Goal: Obtain resource: Download file/media

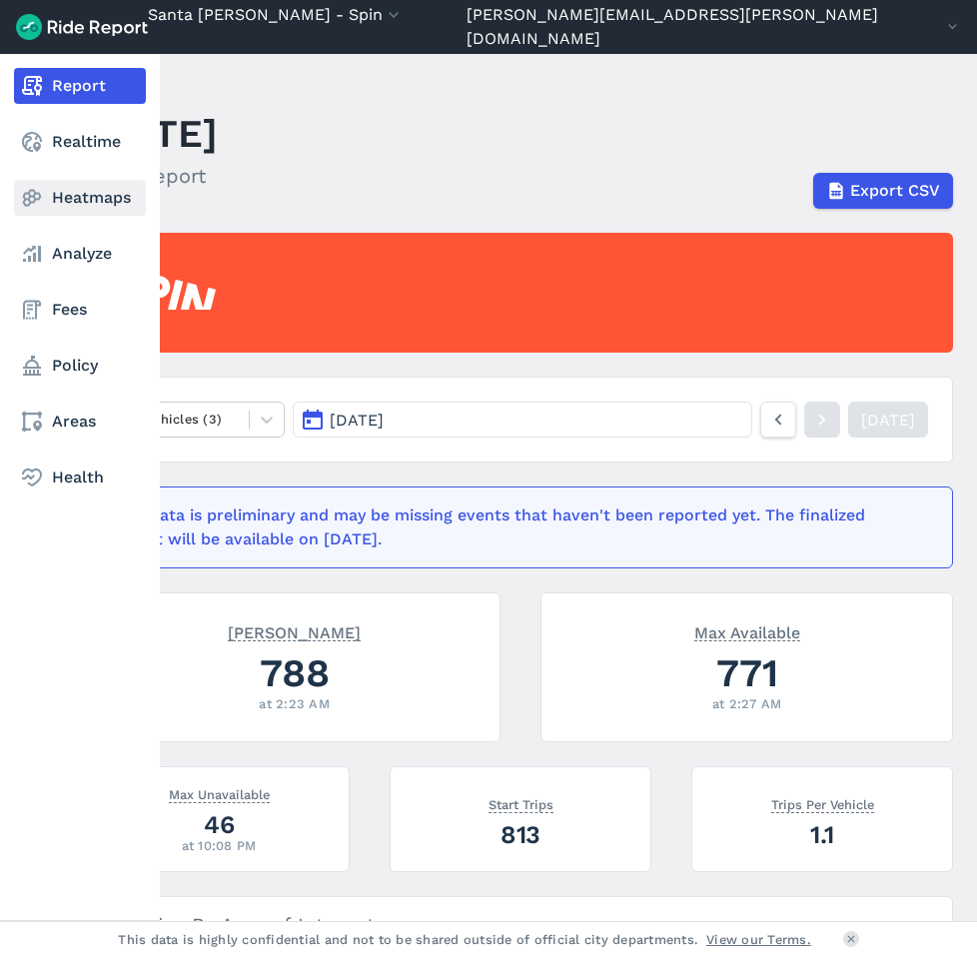
click at [107, 196] on link "Heatmaps" at bounding box center [80, 198] width 132 height 36
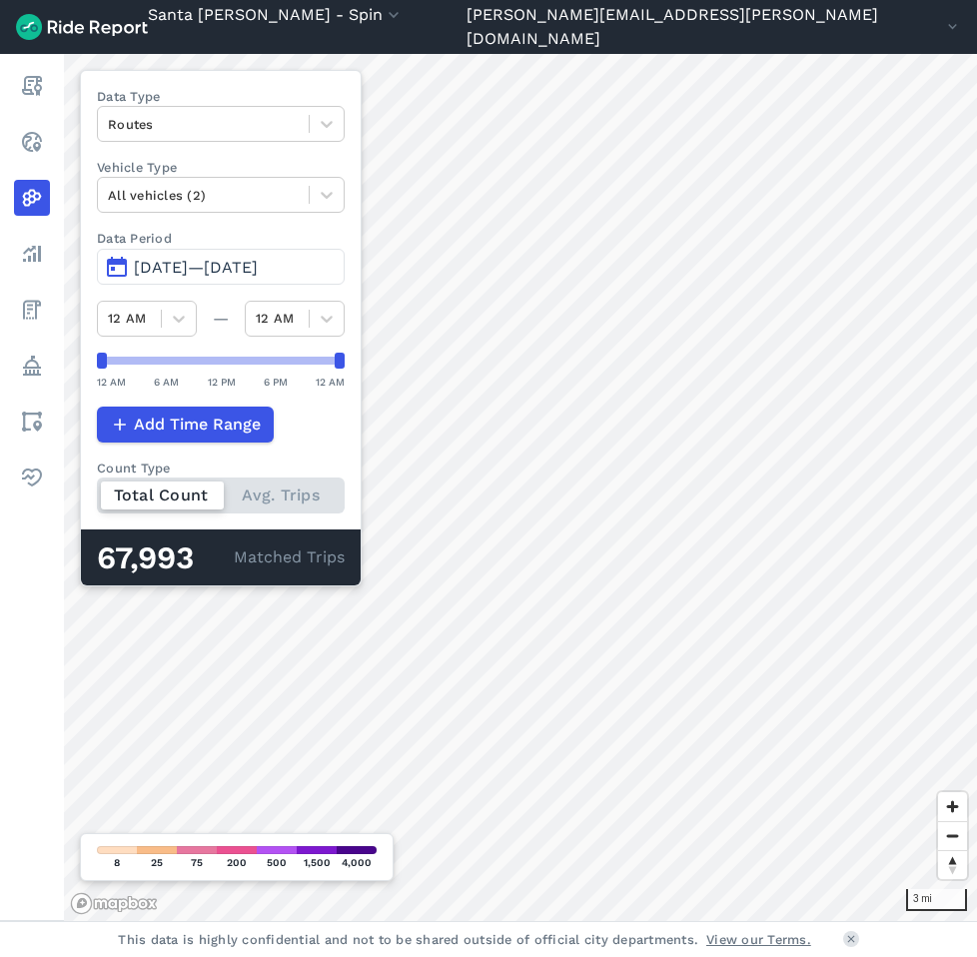
click at [180, 269] on span "[DATE]—[DATE]" at bounding box center [196, 267] width 124 height 19
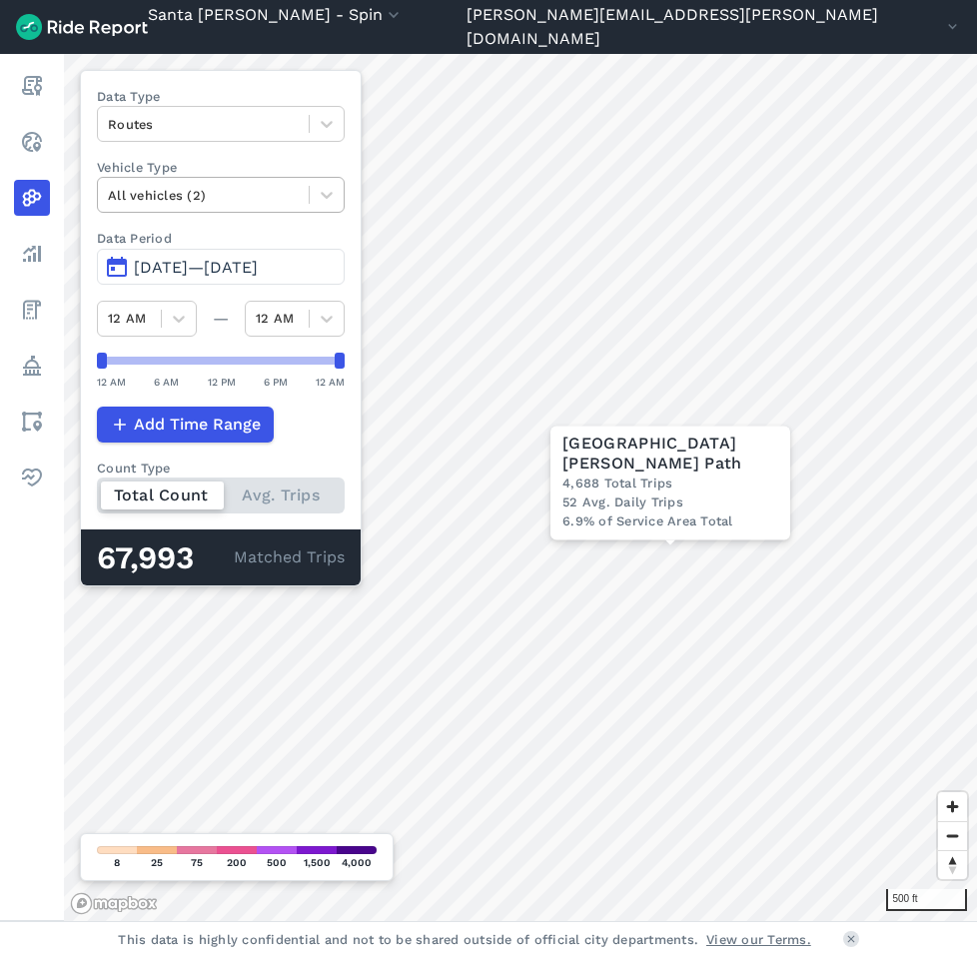
click at [299, 188] on div at bounding box center [203, 195] width 191 height 23
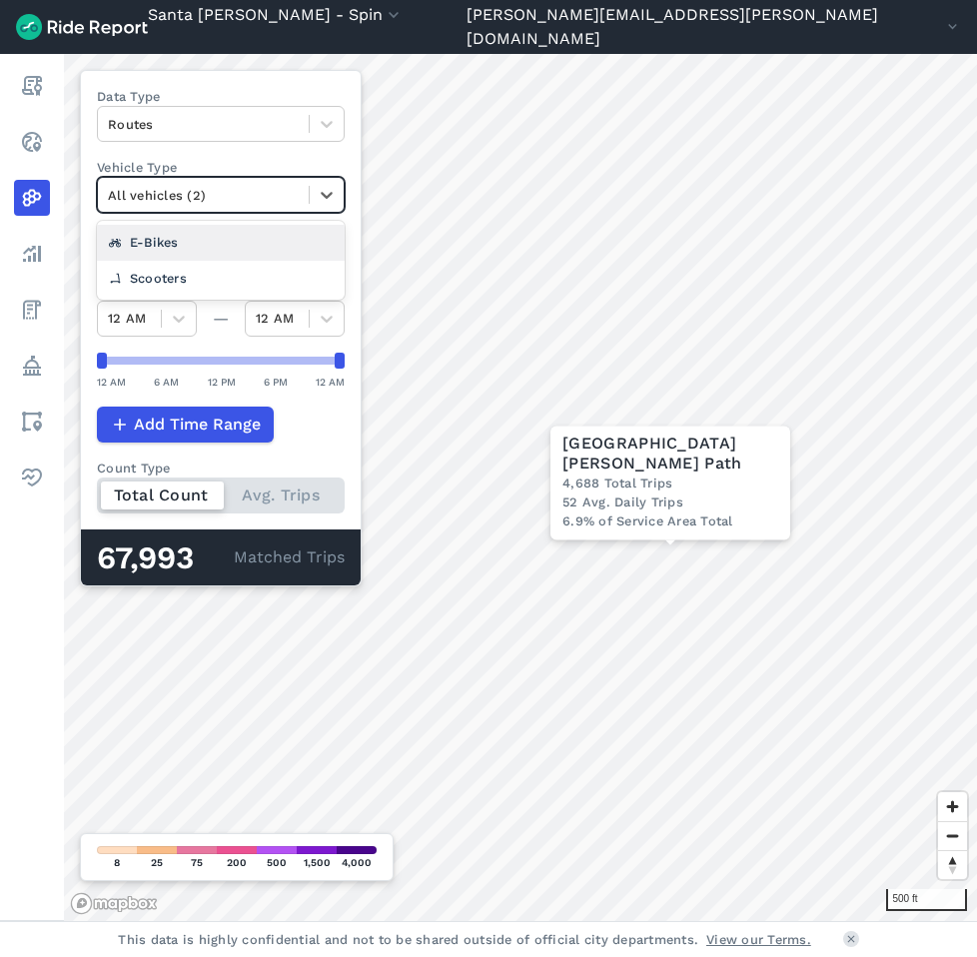
click at [206, 247] on div "E-Bikes" at bounding box center [221, 242] width 248 height 35
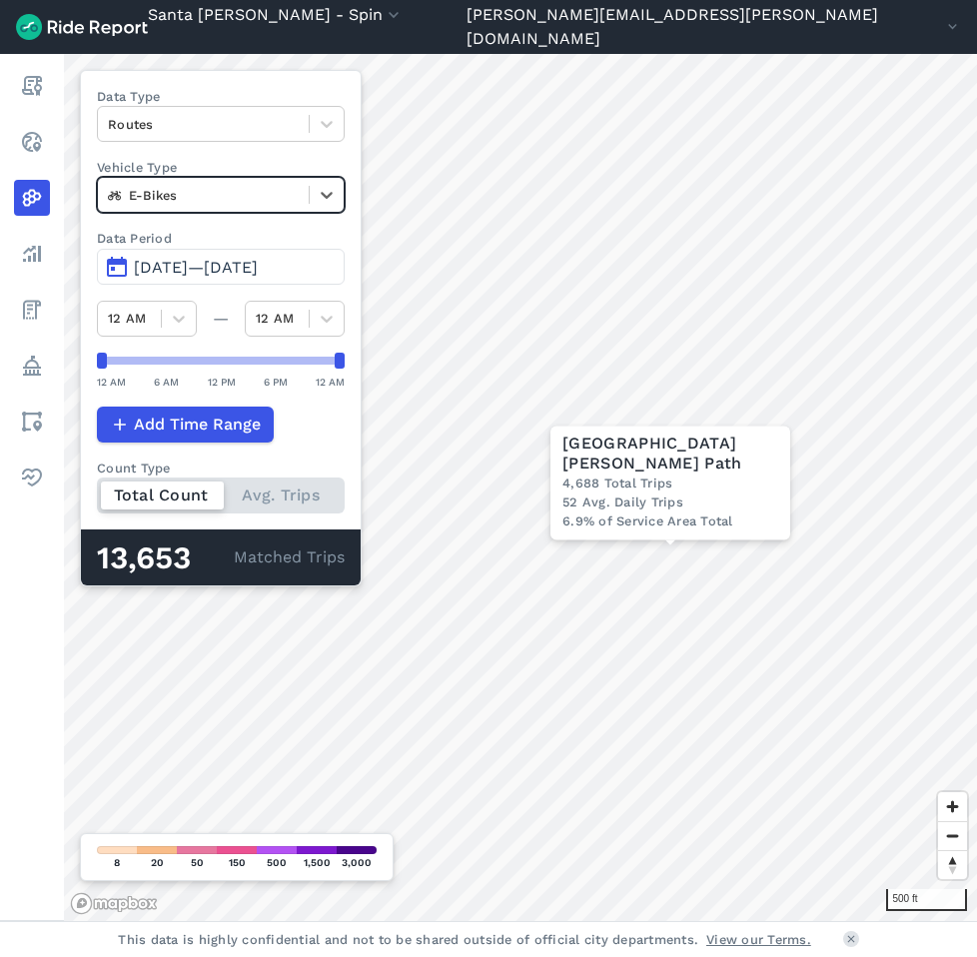
click at [188, 262] on span "[DATE]—[DATE]" at bounding box center [196, 267] width 124 height 19
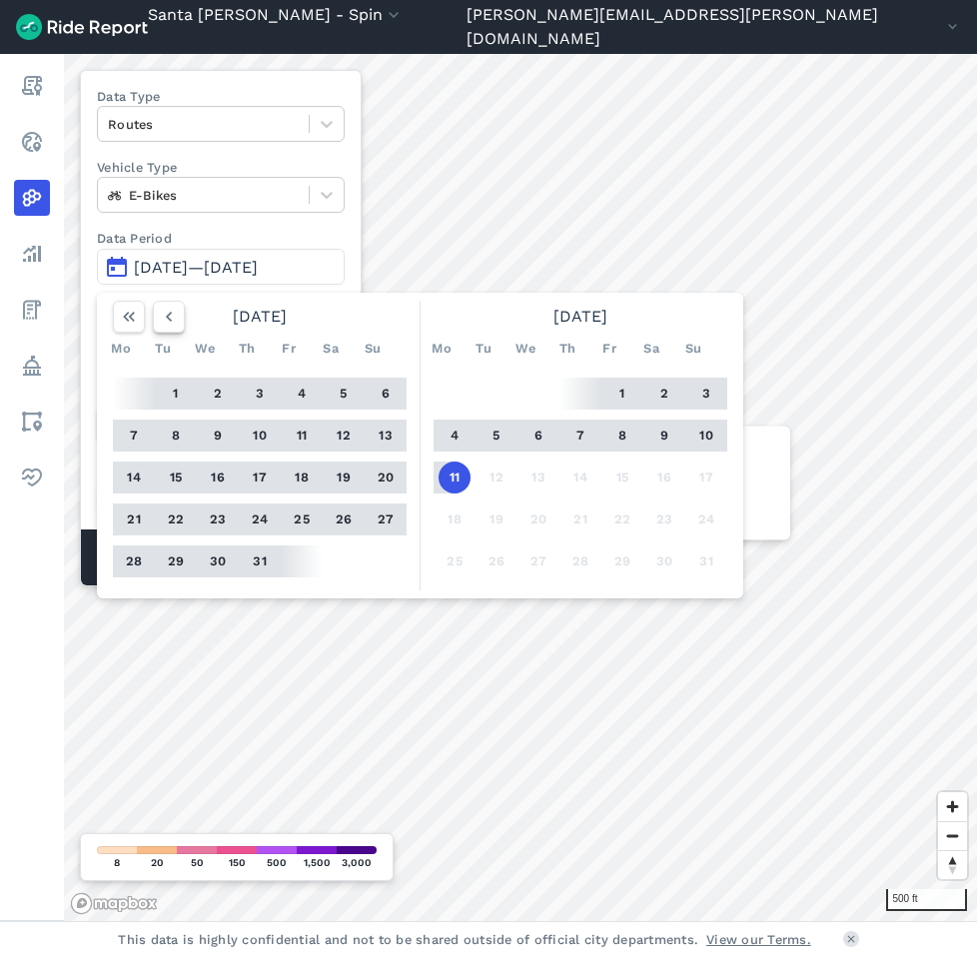
click at [171, 318] on icon "button" at bounding box center [169, 317] width 20 height 20
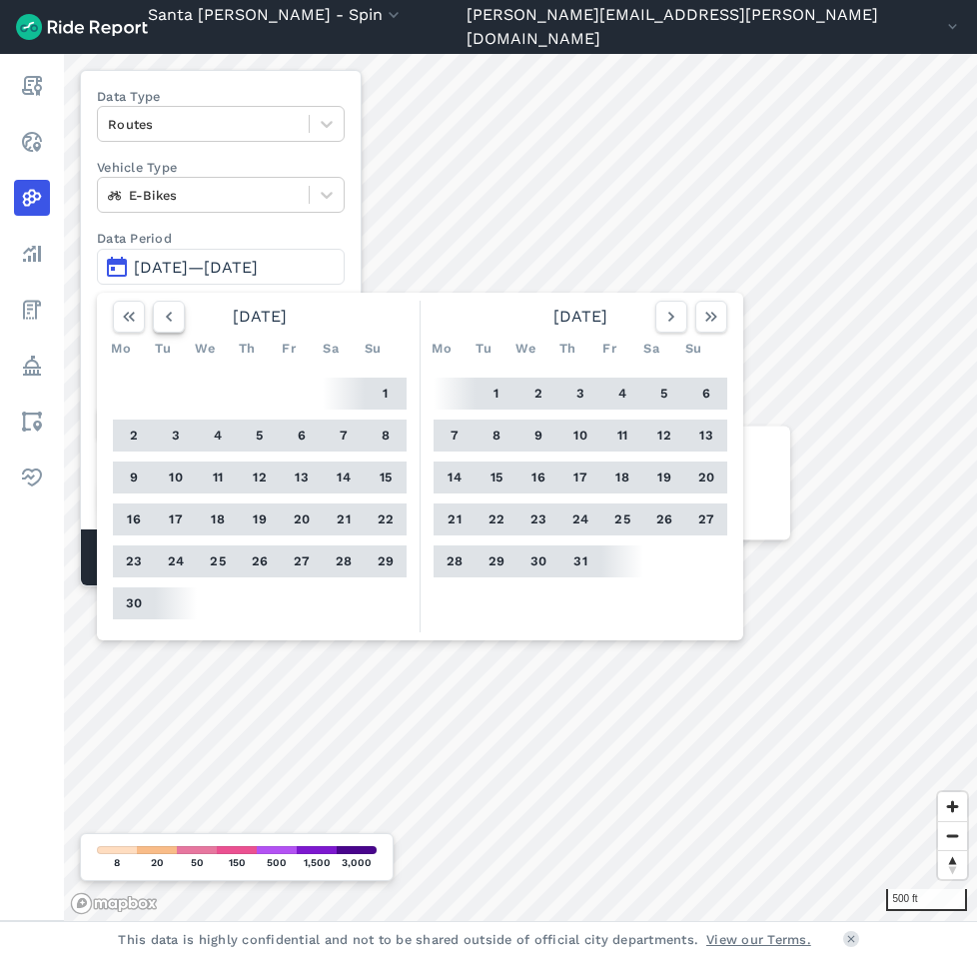
click at [171, 318] on icon "button" at bounding box center [169, 317] width 20 height 20
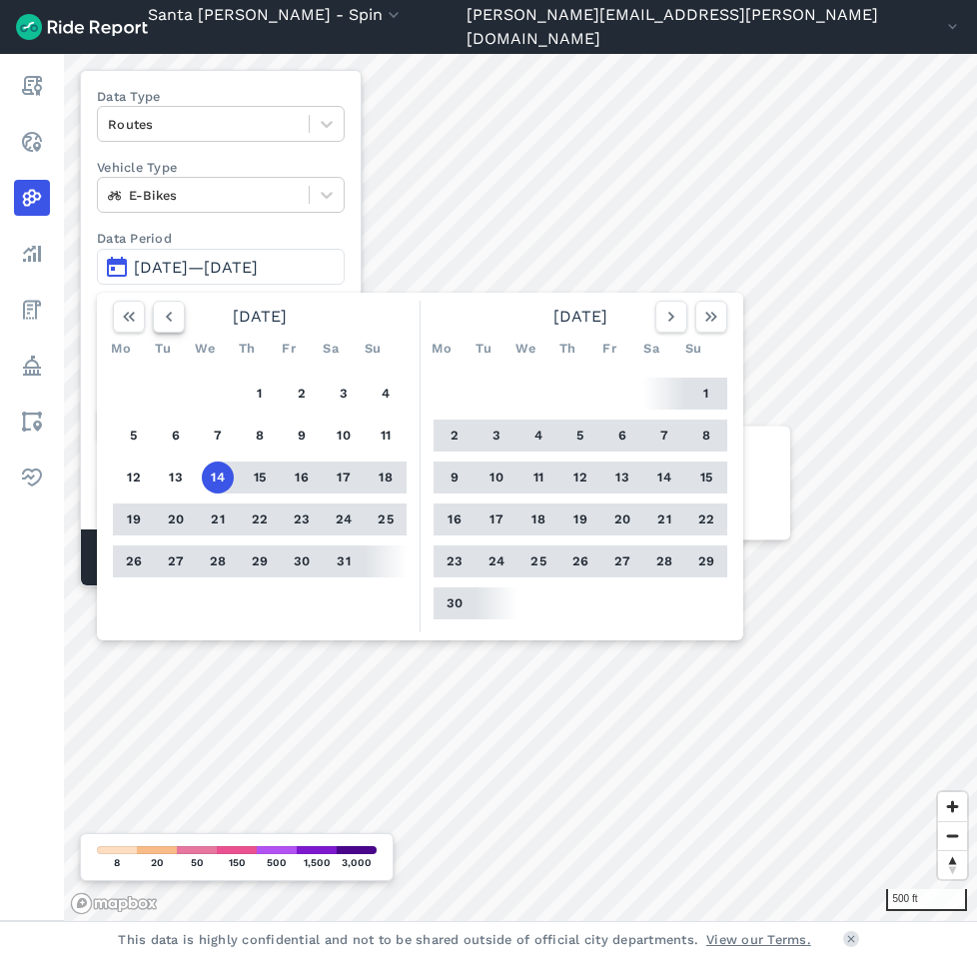
click at [171, 318] on icon "button" at bounding box center [169, 317] width 20 height 20
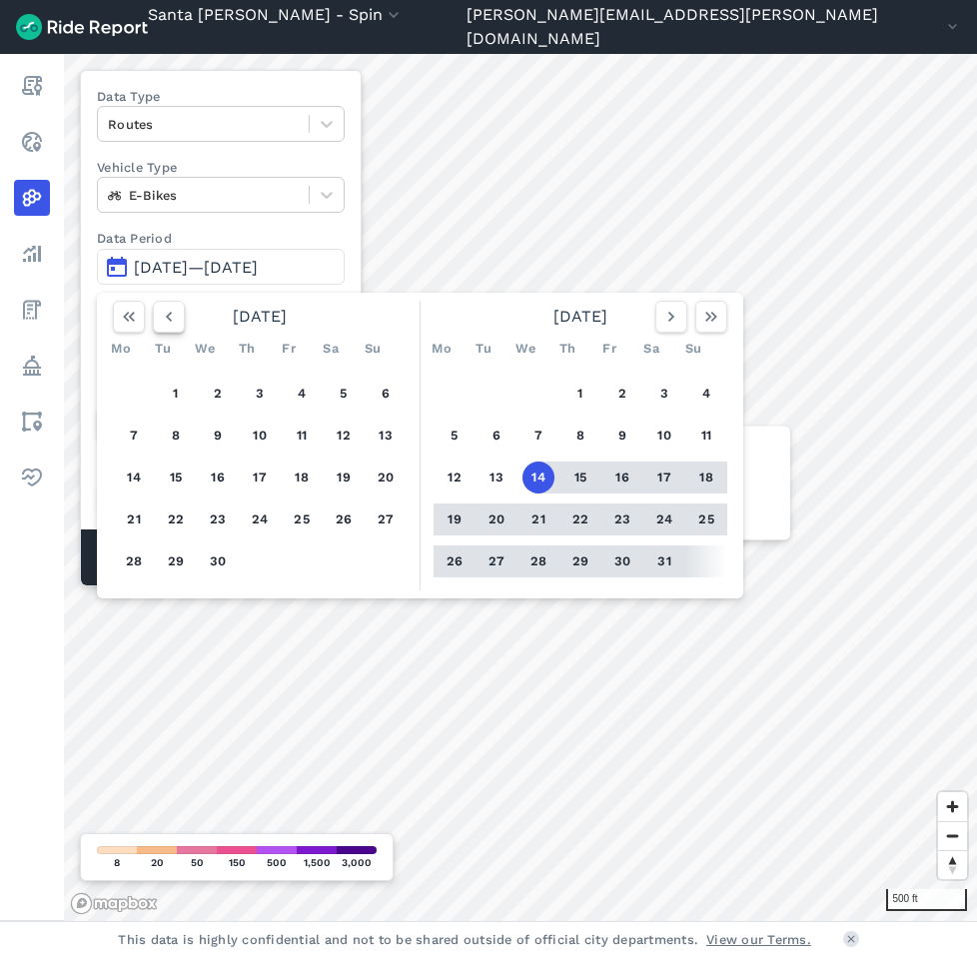
click at [171, 318] on icon "button" at bounding box center [169, 317] width 20 height 20
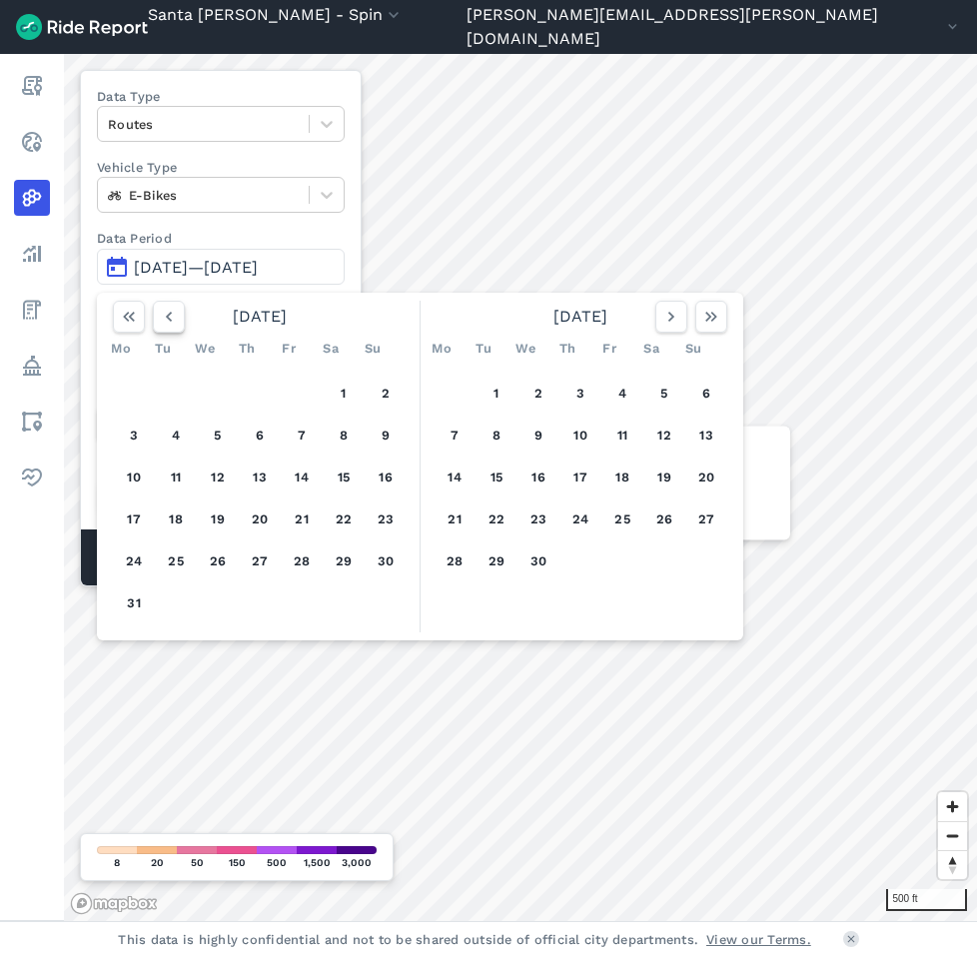
click at [171, 318] on icon "button" at bounding box center [169, 317] width 20 height 20
click at [338, 390] on button "1" at bounding box center [344, 394] width 32 height 32
click at [671, 322] on icon "button" at bounding box center [671, 317] width 20 height 20
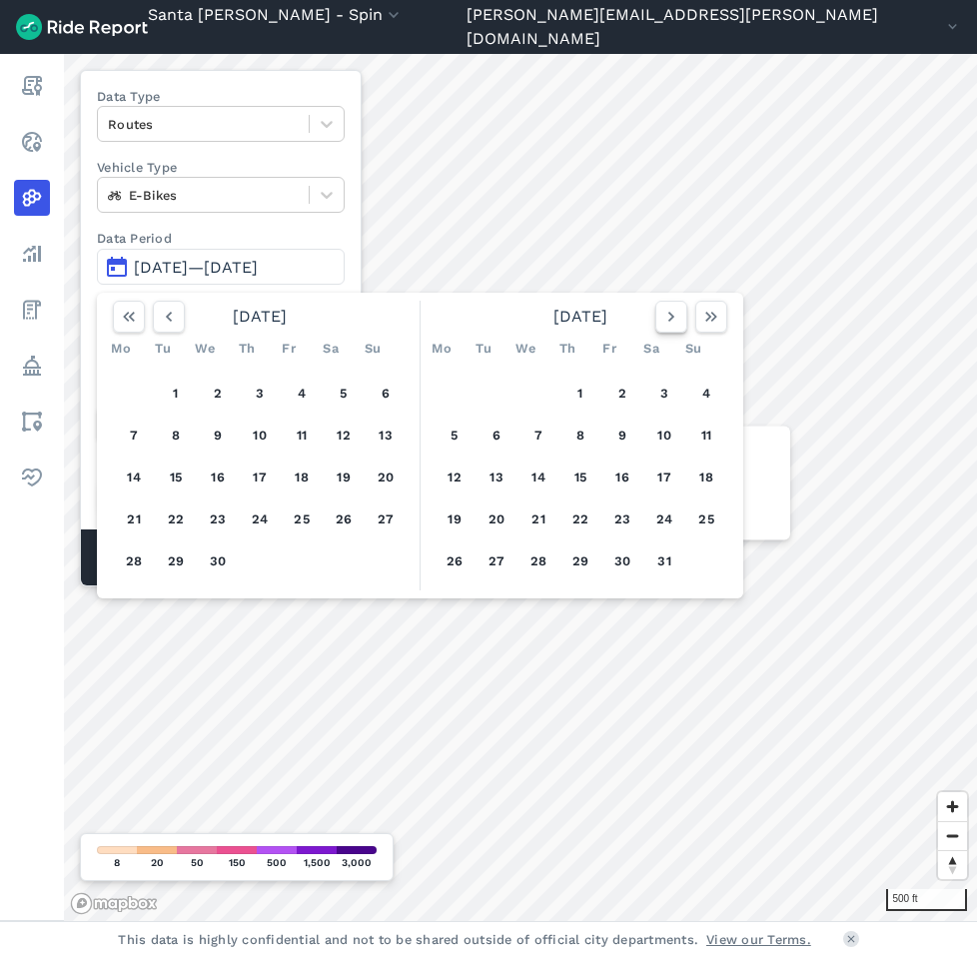
click at [671, 322] on icon "button" at bounding box center [671, 317] width 20 height 20
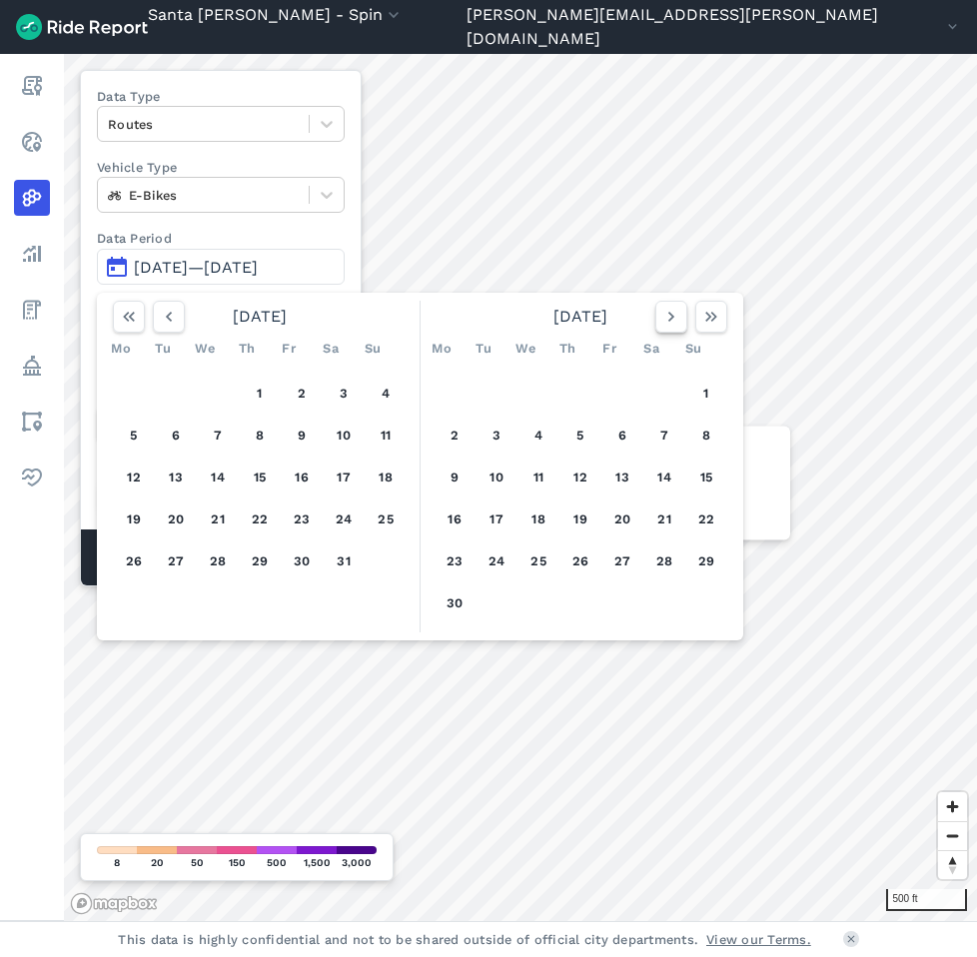
click at [671, 322] on icon "button" at bounding box center [671, 317] width 20 height 20
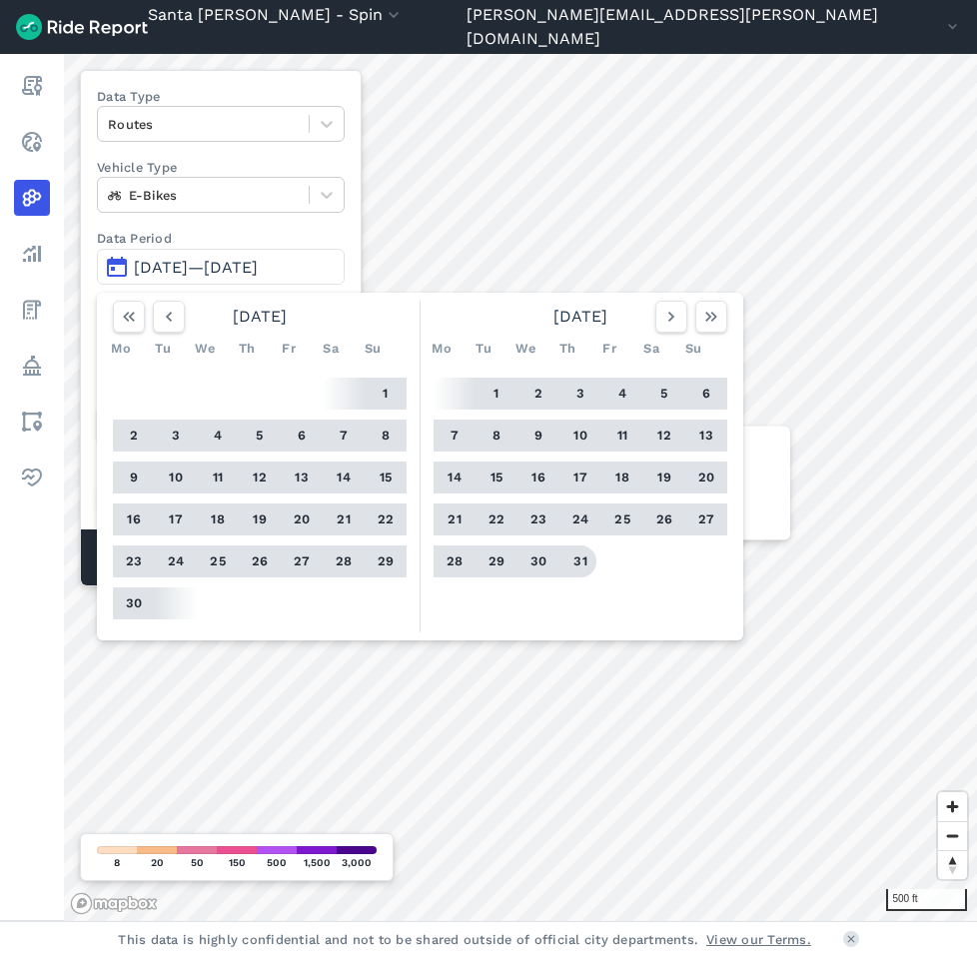
click at [577, 568] on button "31" at bounding box center [580, 561] width 32 height 32
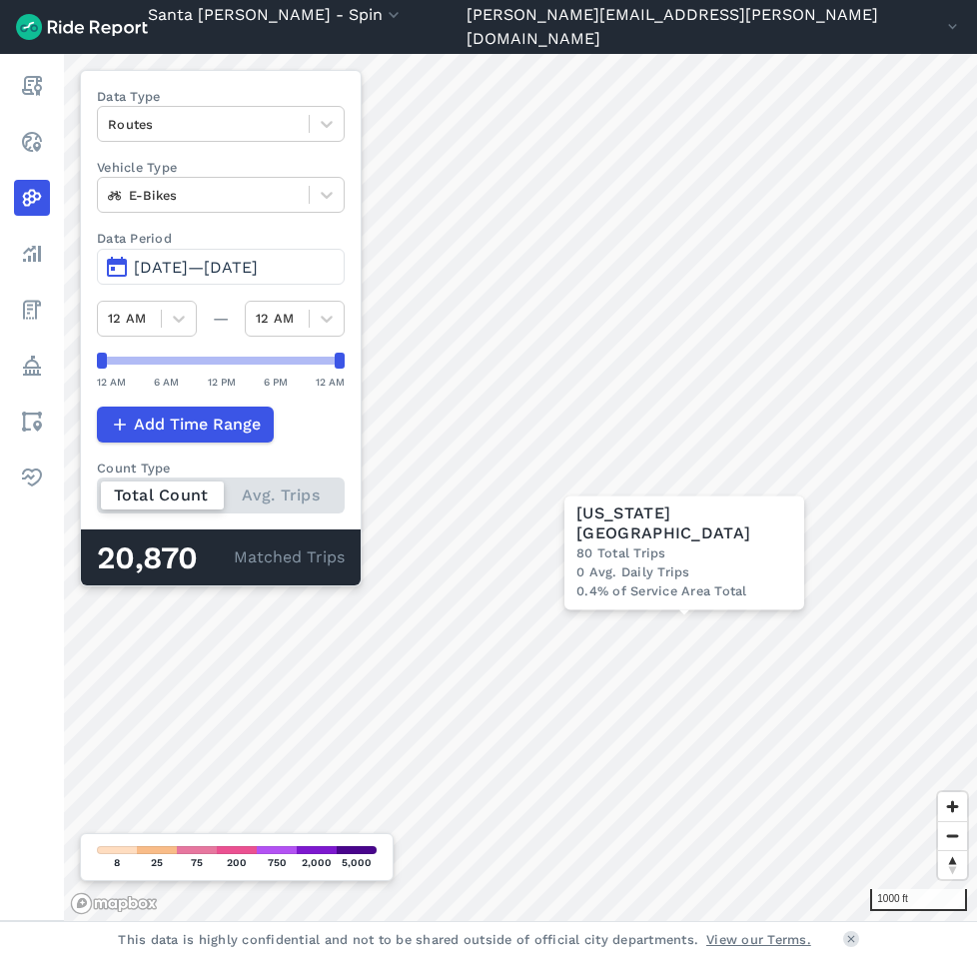
click at [250, 215] on div "Data Type Routes Vehicle Type E-Bikes Data Period Feb 1, 2025—[DATE] 12 AM — 12…" at bounding box center [221, 328] width 282 height 516
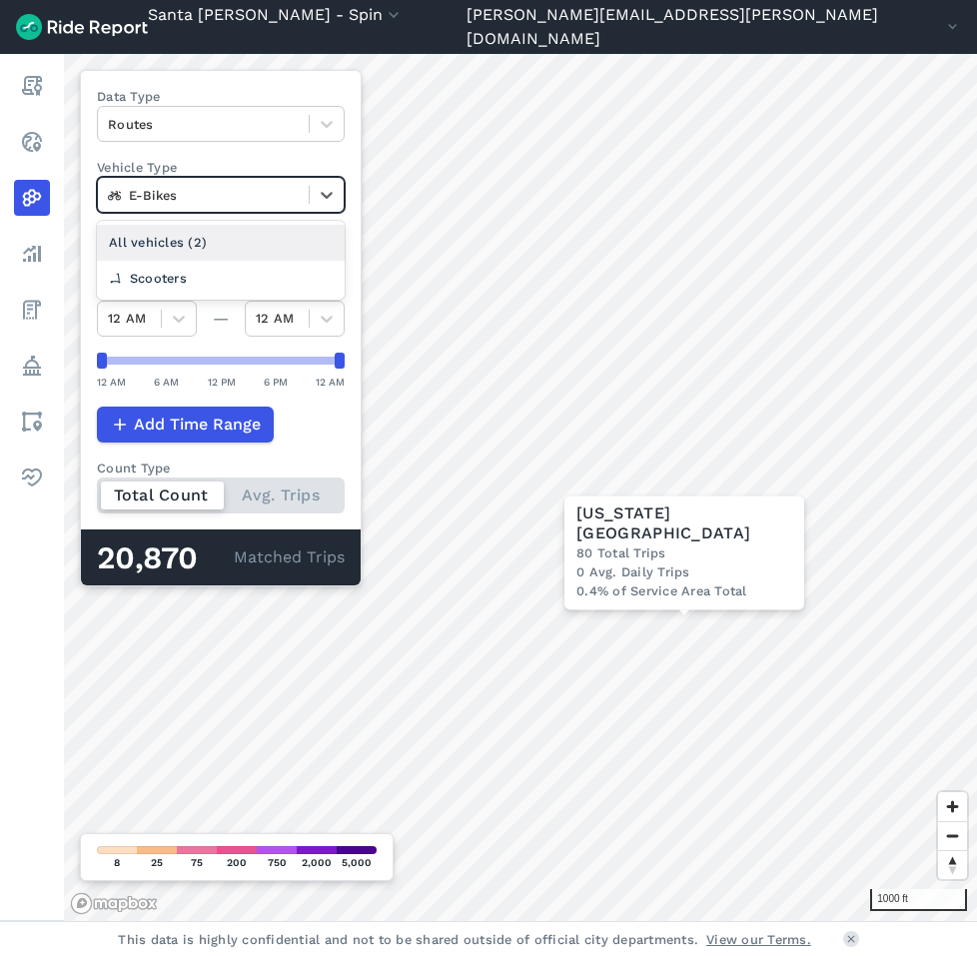
click at [258, 204] on div at bounding box center [203, 195] width 191 height 23
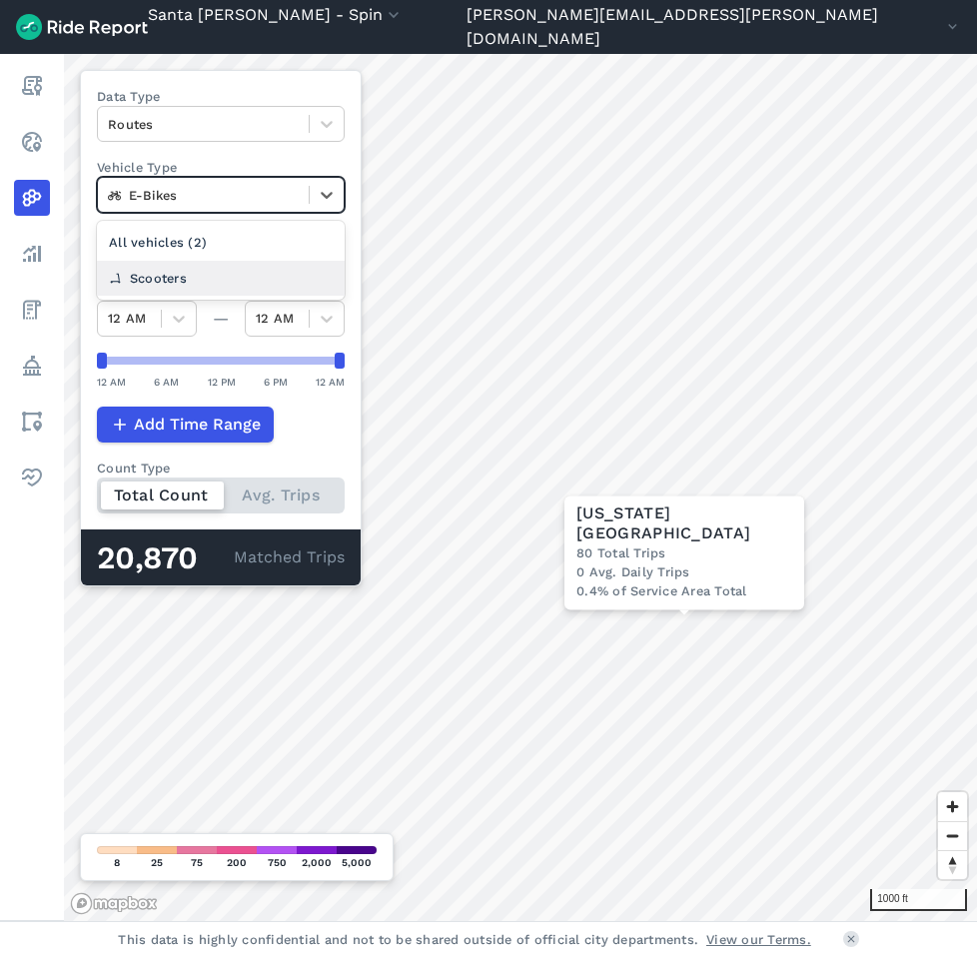
click at [176, 277] on div "Scooters" at bounding box center [221, 278] width 248 height 35
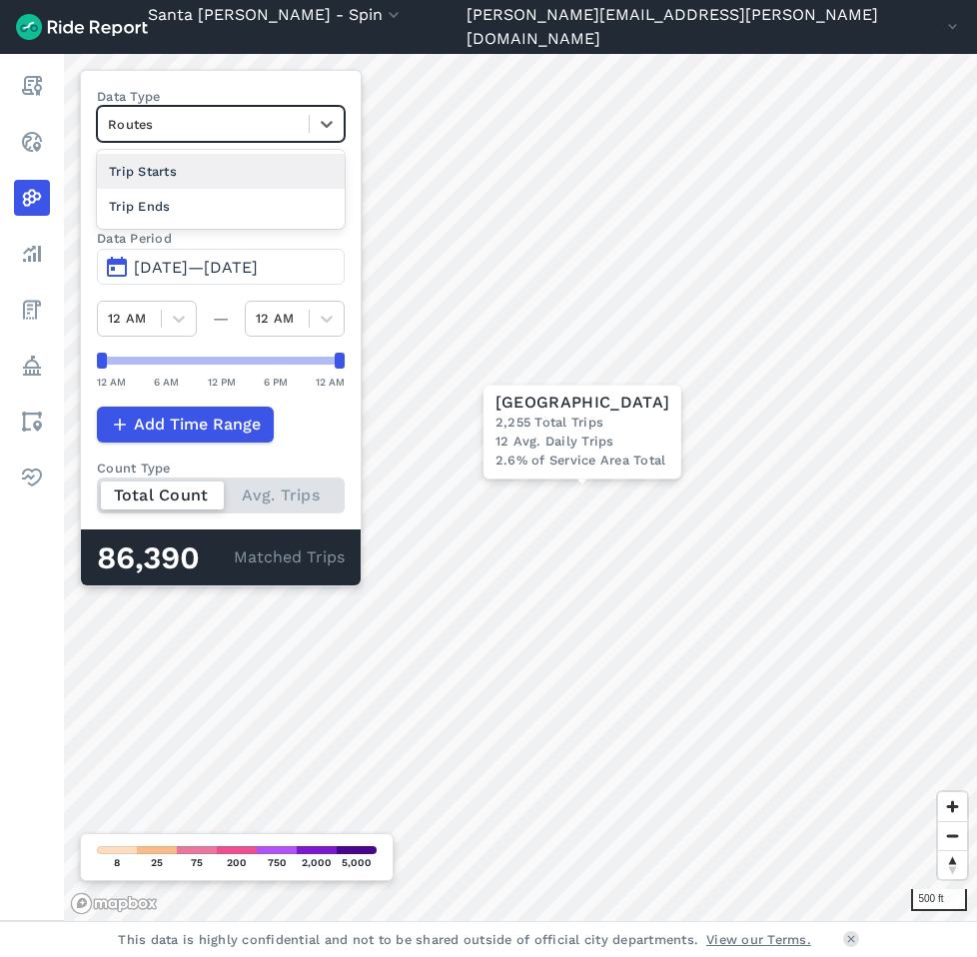
click at [191, 113] on div at bounding box center [203, 124] width 191 height 23
click at [167, 161] on div "Trip Starts" at bounding box center [221, 171] width 248 height 35
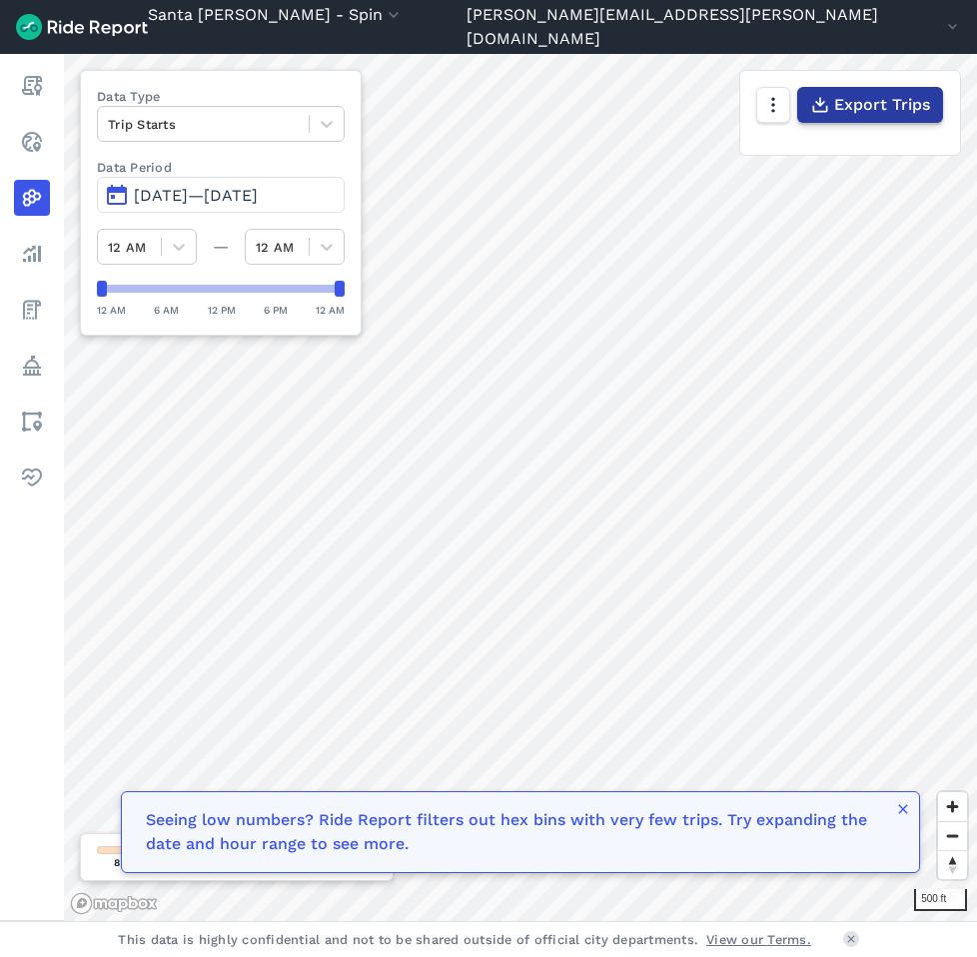
click at [832, 102] on button "Export Trips" at bounding box center [870, 105] width 146 height 36
click at [170, 197] on span "[DATE]—[DATE]" at bounding box center [196, 195] width 124 height 19
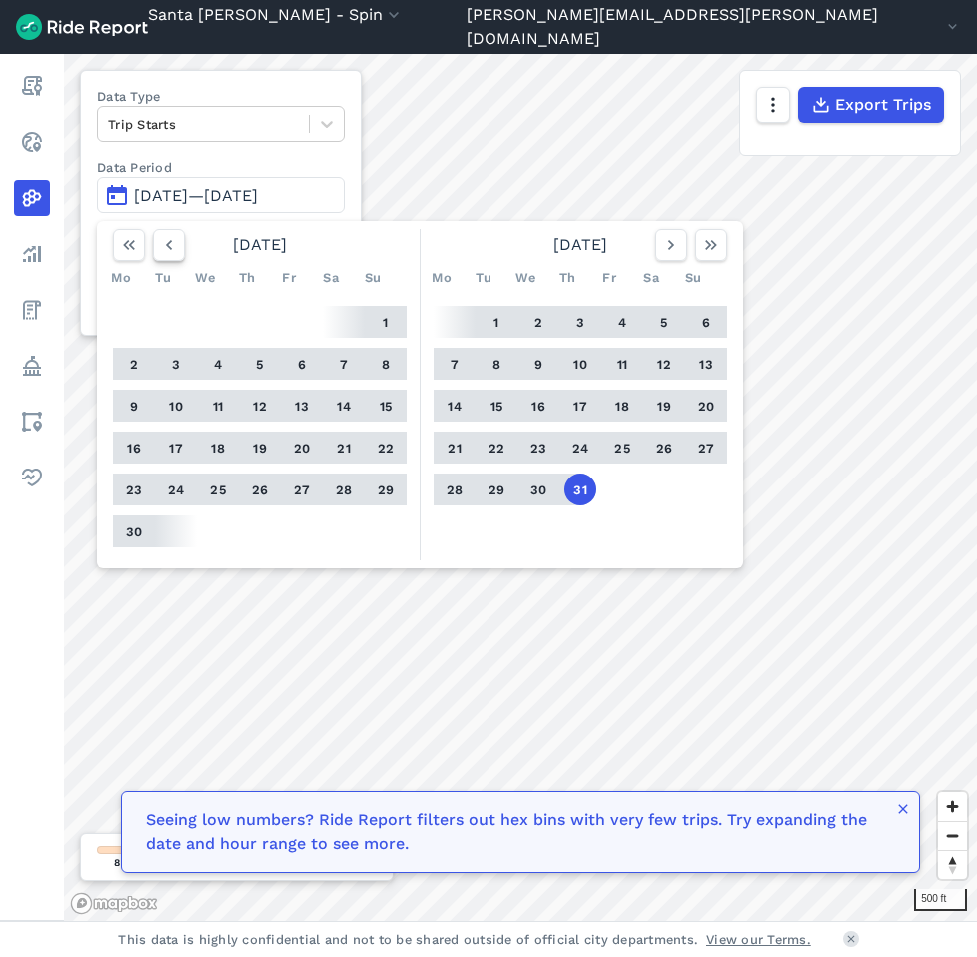
click at [173, 247] on icon "button" at bounding box center [169, 245] width 20 height 20
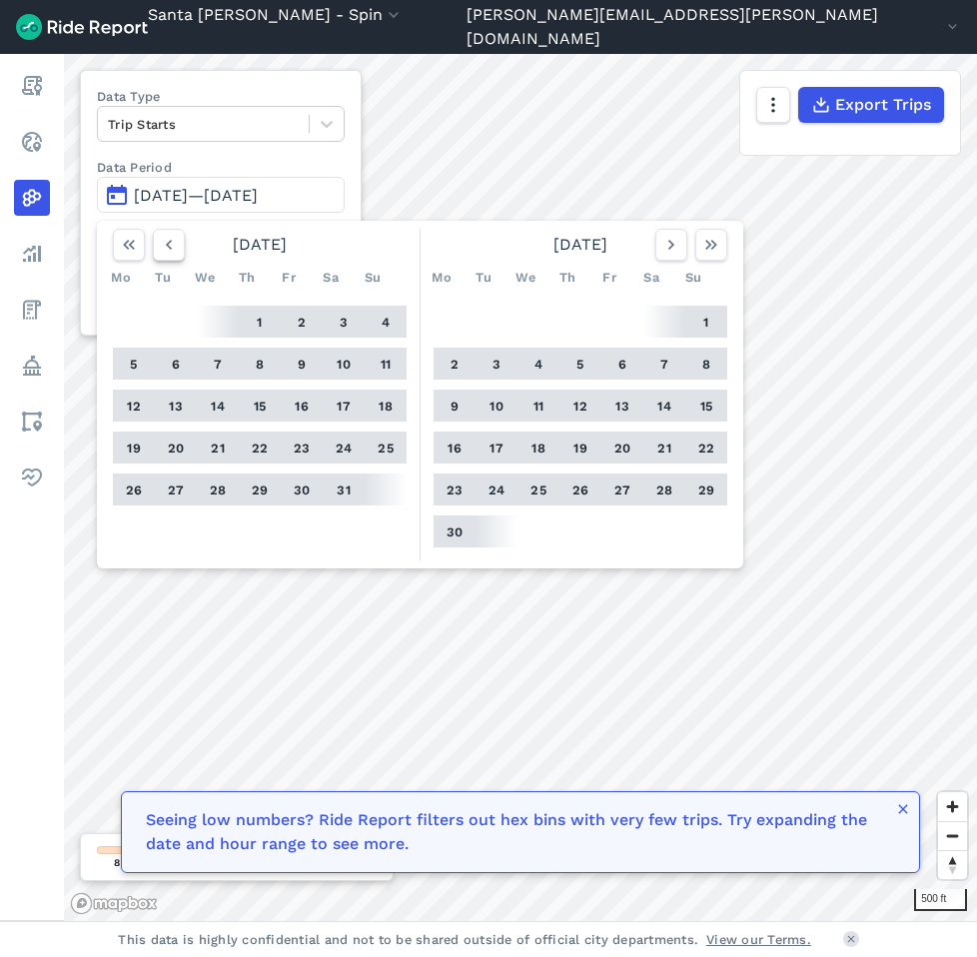
click at [173, 247] on icon "button" at bounding box center [169, 245] width 20 height 20
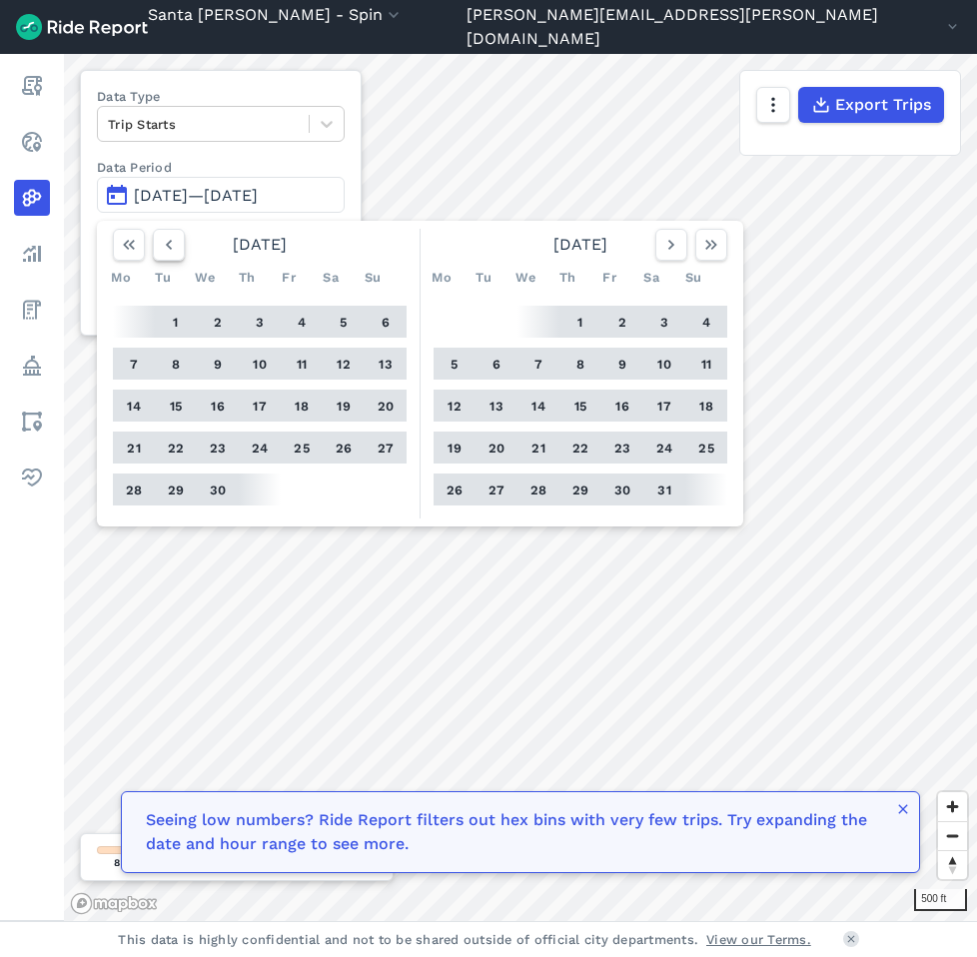
click at [173, 247] on icon "button" at bounding box center [169, 245] width 20 height 20
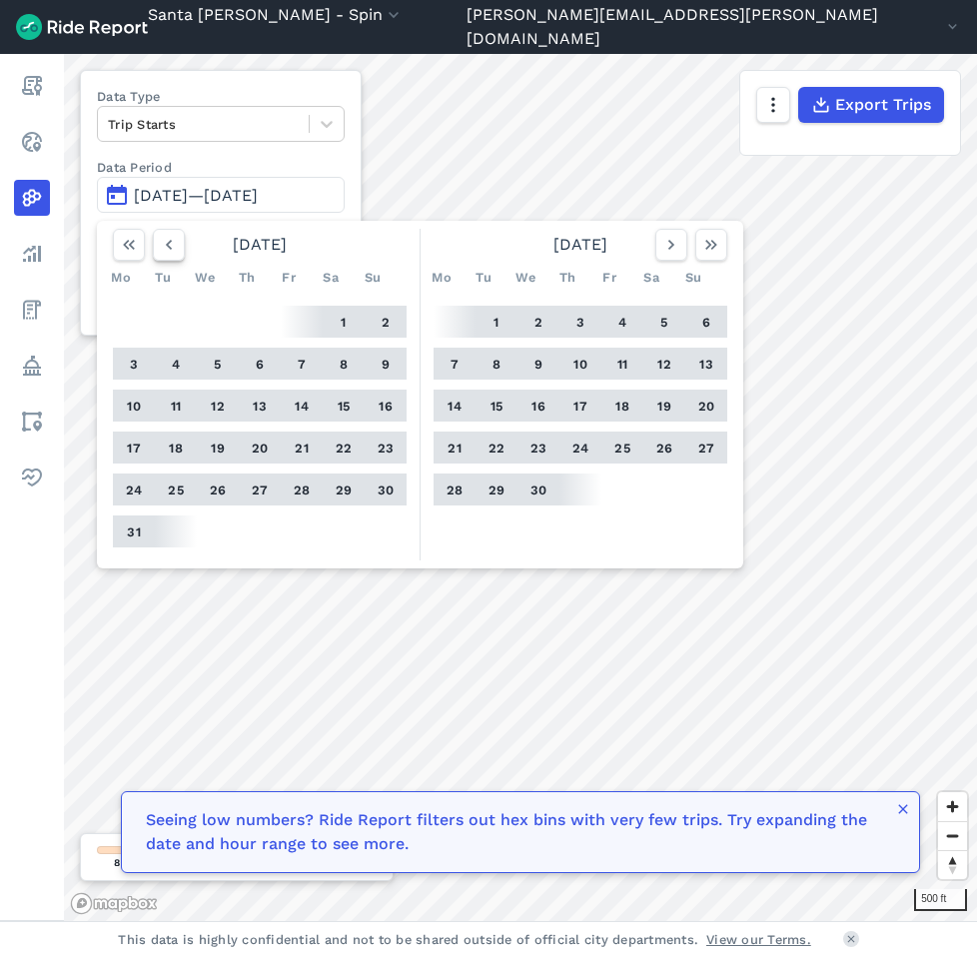
click at [174, 246] on icon "button" at bounding box center [169, 245] width 20 height 20
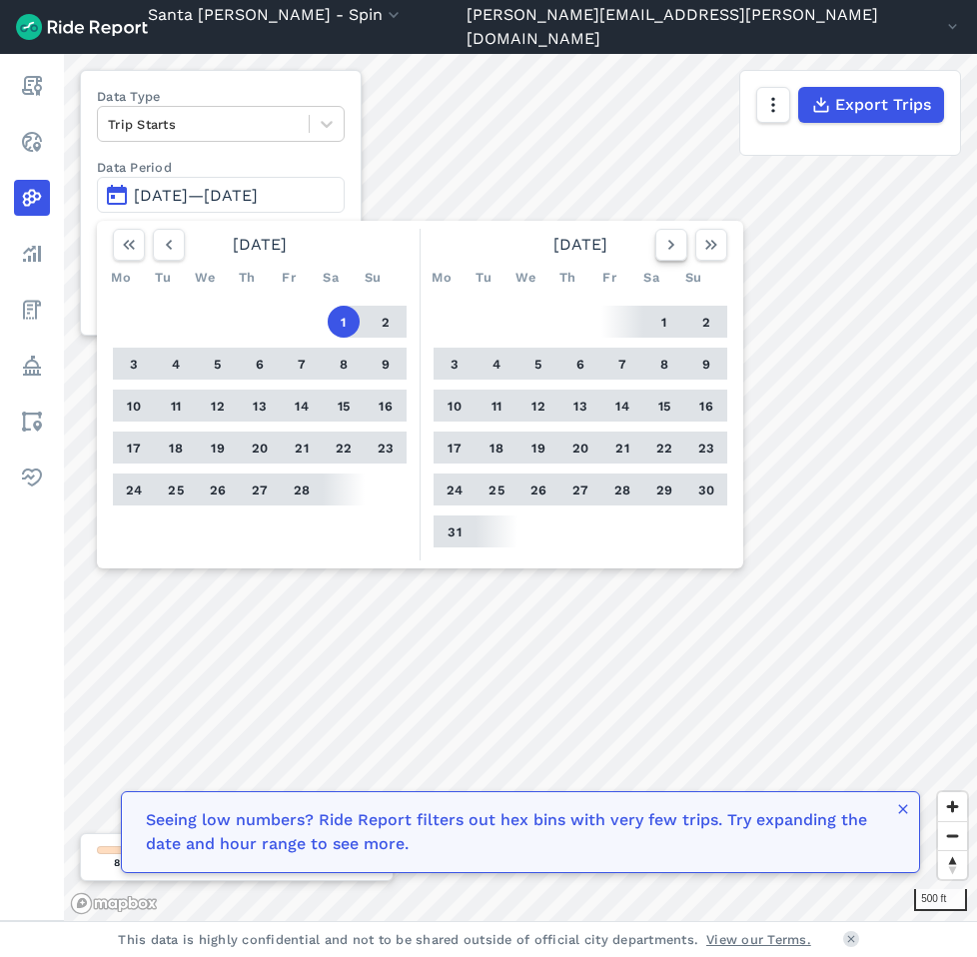
click at [672, 252] on icon "button" at bounding box center [671, 245] width 20 height 20
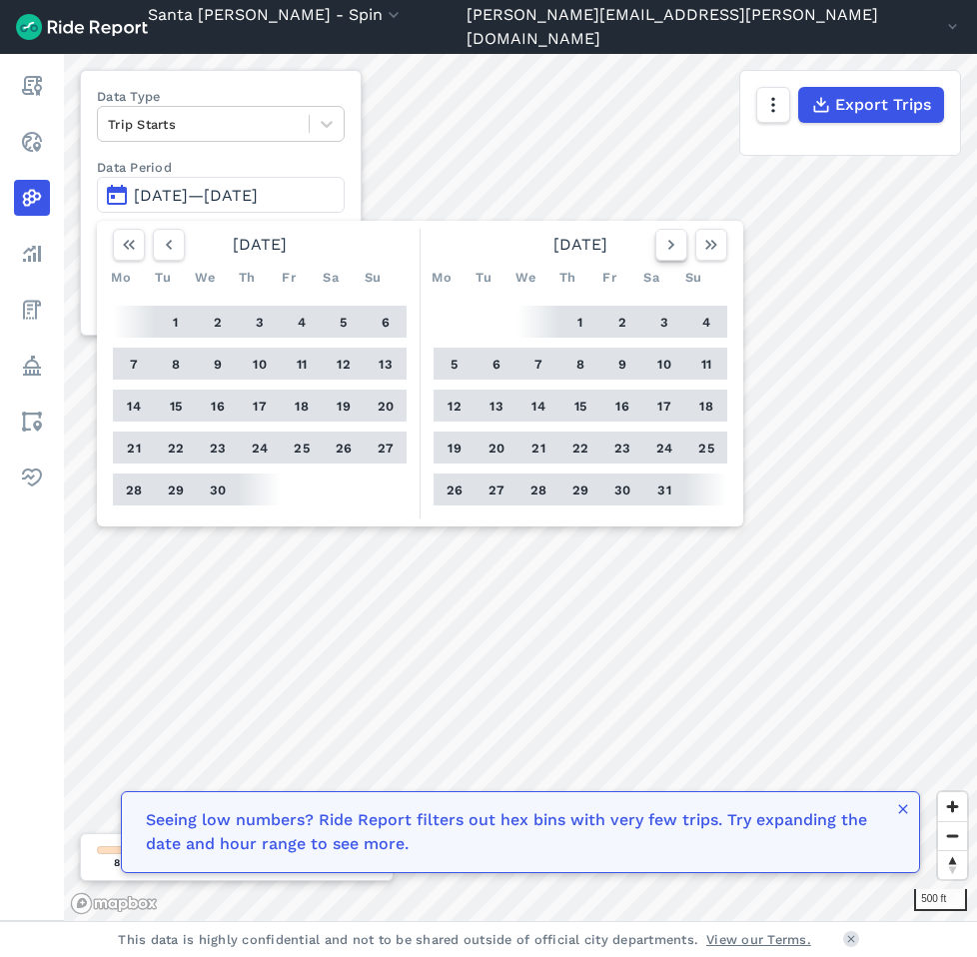
click at [672, 252] on icon "button" at bounding box center [671, 245] width 20 height 20
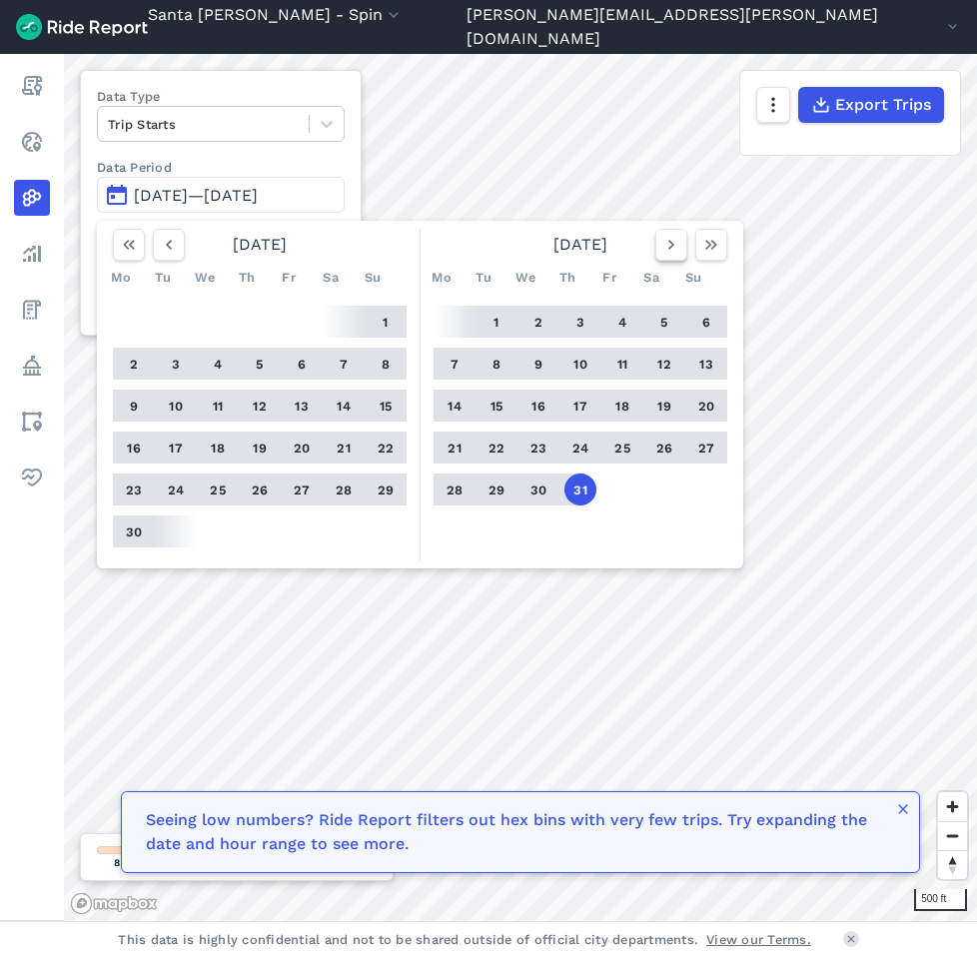
click at [672, 252] on icon "button" at bounding box center [671, 245] width 20 height 20
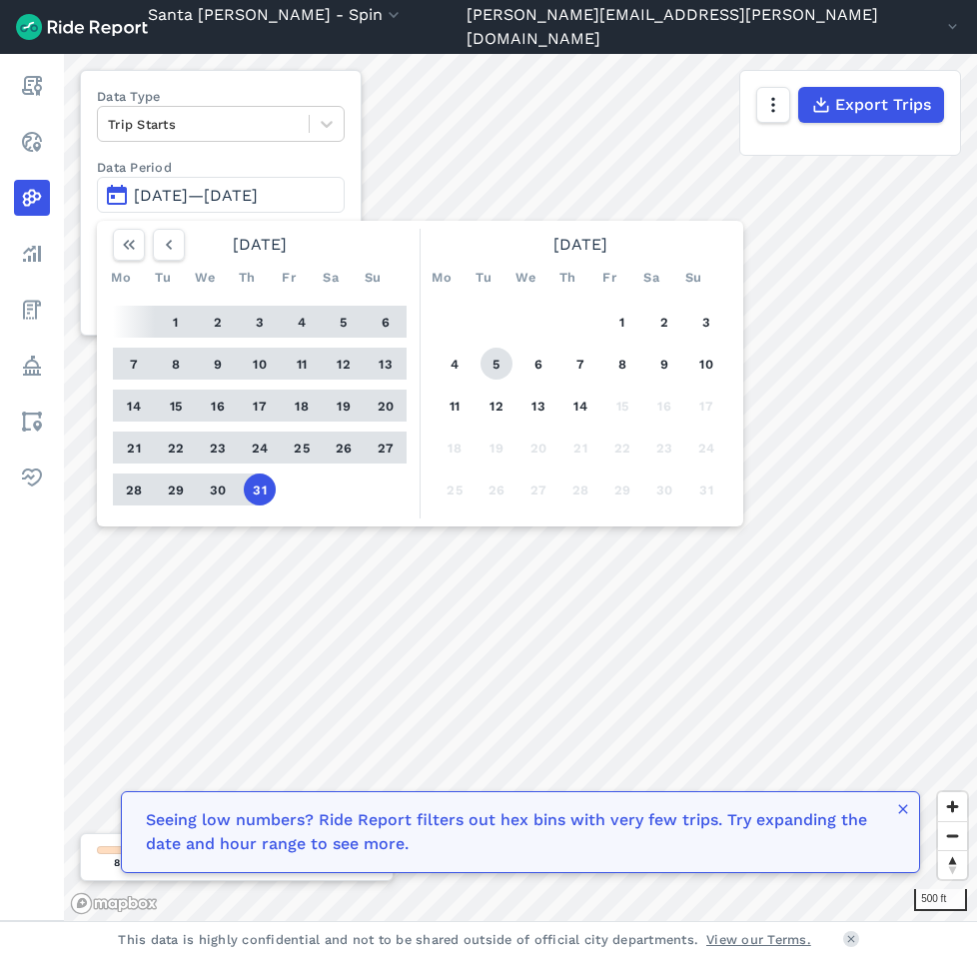
click at [496, 363] on button "5" at bounding box center [496, 364] width 32 height 32
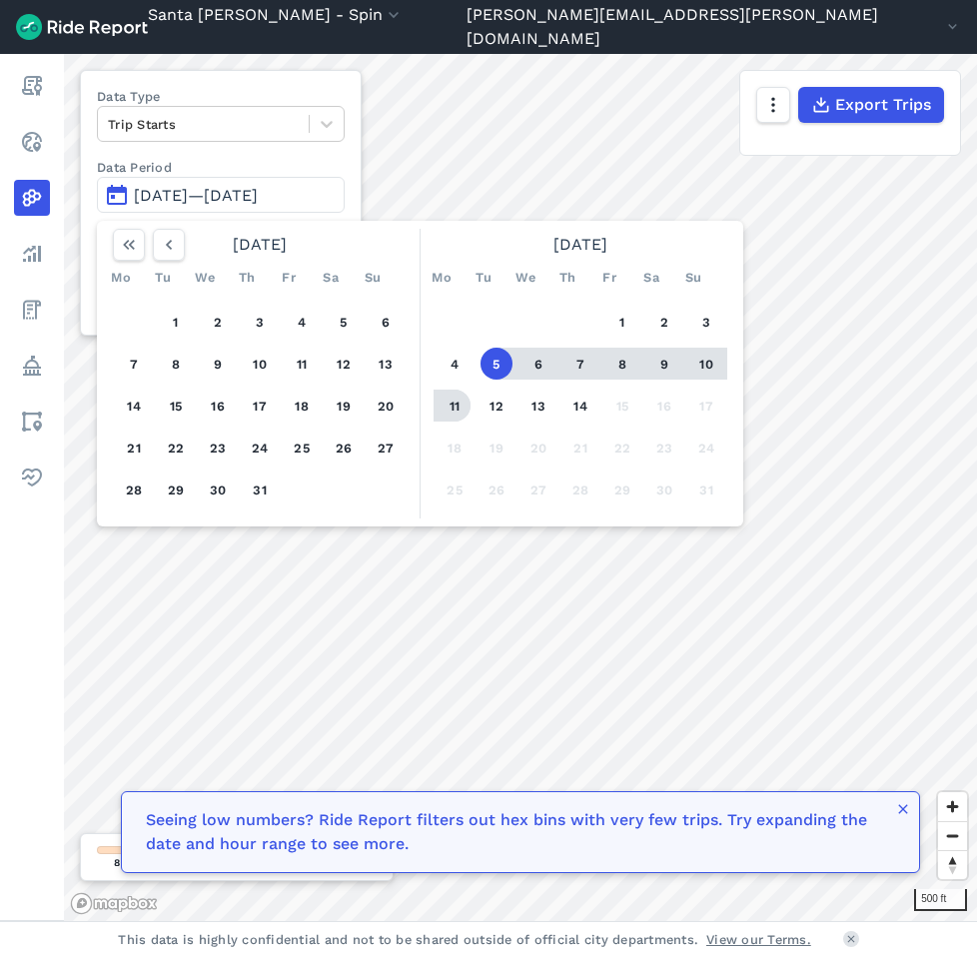
click at [456, 414] on button "11" at bounding box center [454, 405] width 32 height 32
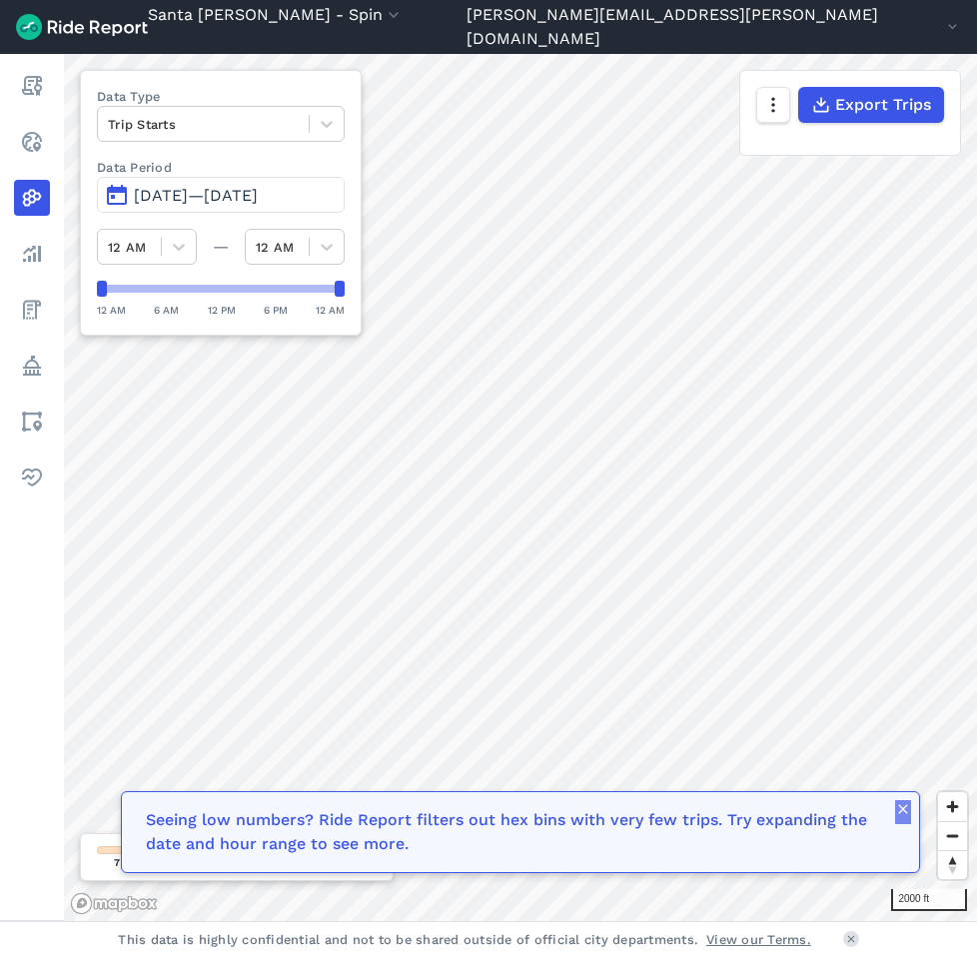
click at [907, 802] on icon "button" at bounding box center [903, 809] width 16 height 16
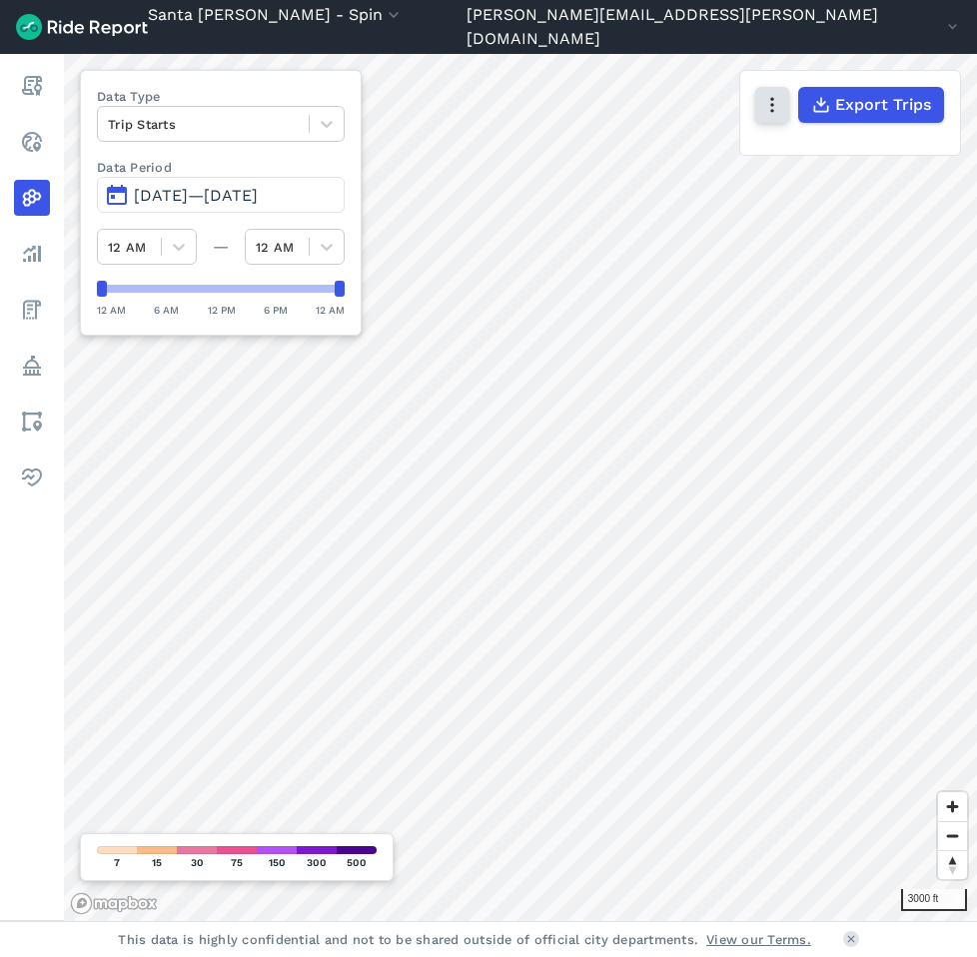
click at [777, 101] on icon "button" at bounding box center [772, 105] width 20 height 20
click at [779, 100] on icon "button" at bounding box center [772, 105] width 20 height 20
